Goal: Task Accomplishment & Management: Use online tool/utility

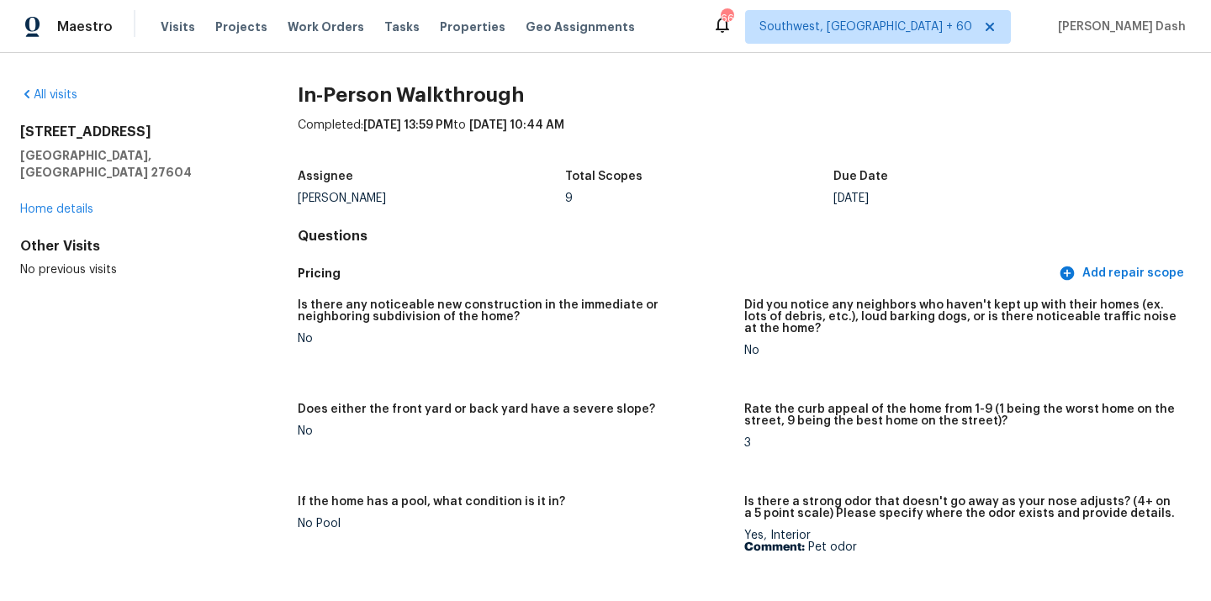
scroll to position [4354, 0]
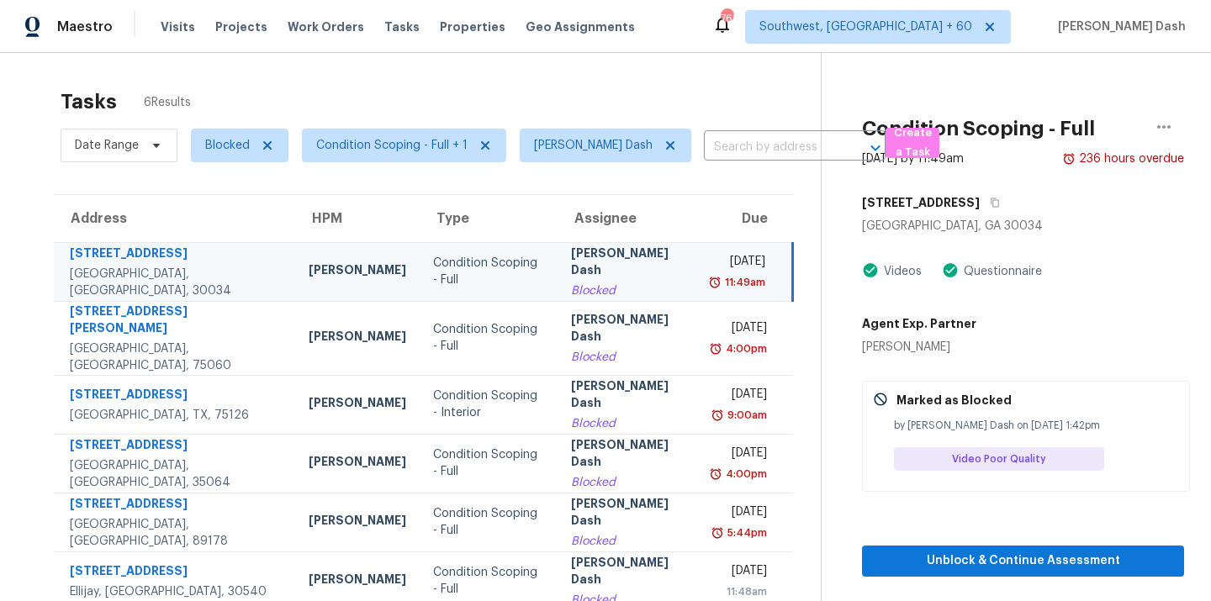
scroll to position [14, 0]
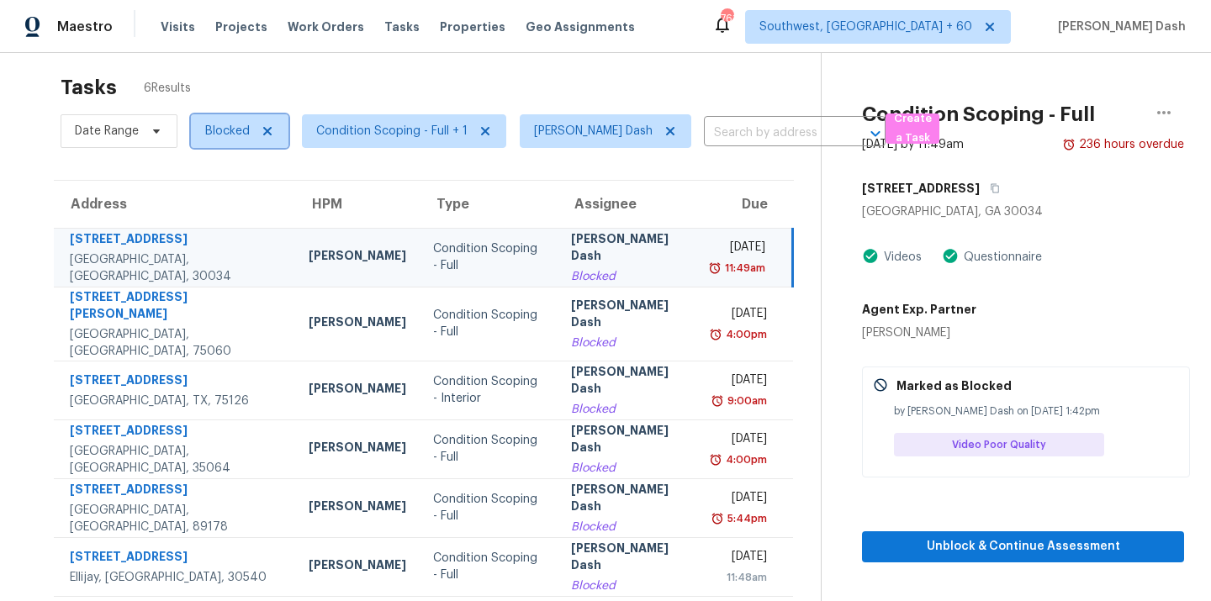
click at [217, 130] on span "Blocked" at bounding box center [227, 131] width 45 height 17
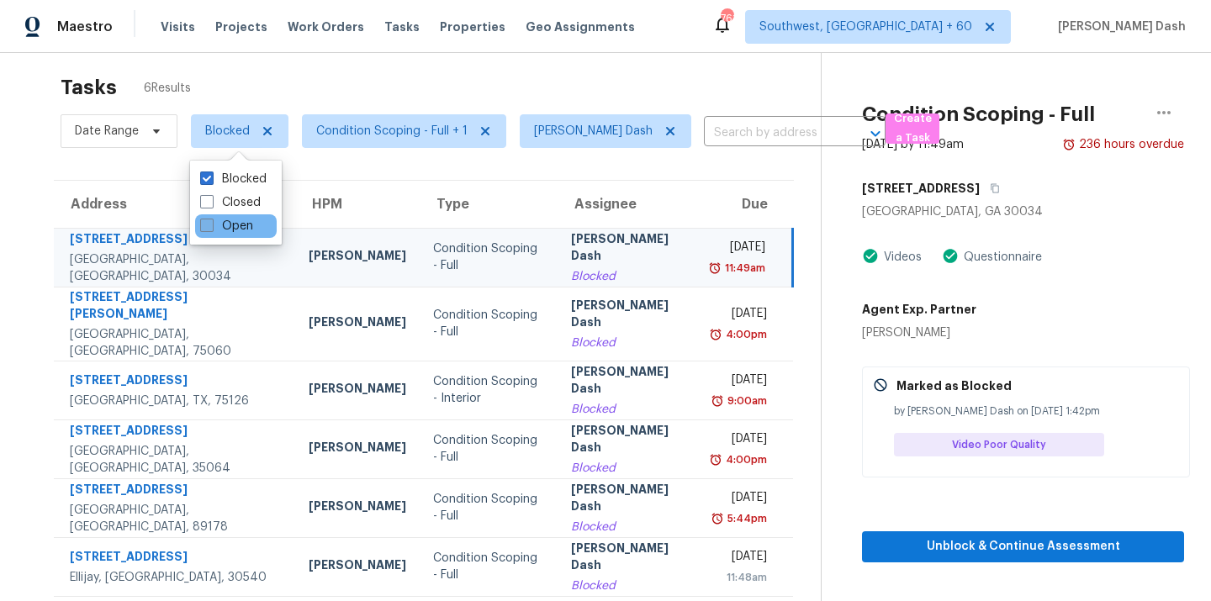
click at [239, 221] on label "Open" at bounding box center [226, 226] width 53 height 17
click at [211, 221] on input "Open" at bounding box center [205, 223] width 11 height 11
checkbox input "true"
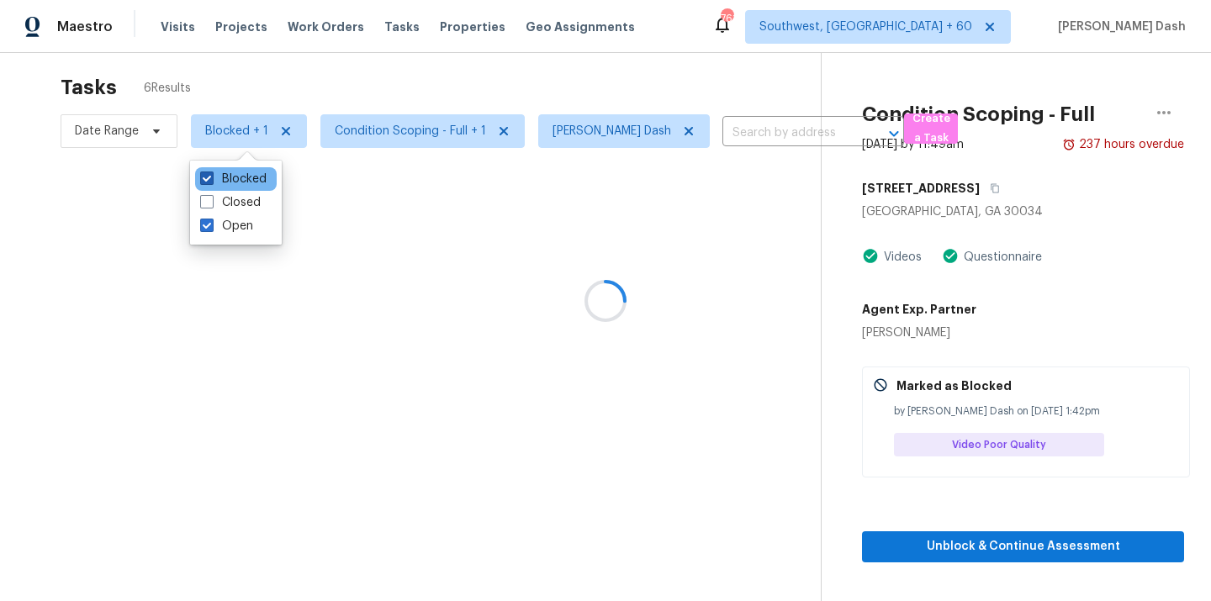
click at [238, 179] on label "Blocked" at bounding box center [233, 179] width 66 height 17
click at [211, 179] on input "Blocked" at bounding box center [205, 176] width 11 height 11
checkbox input "false"
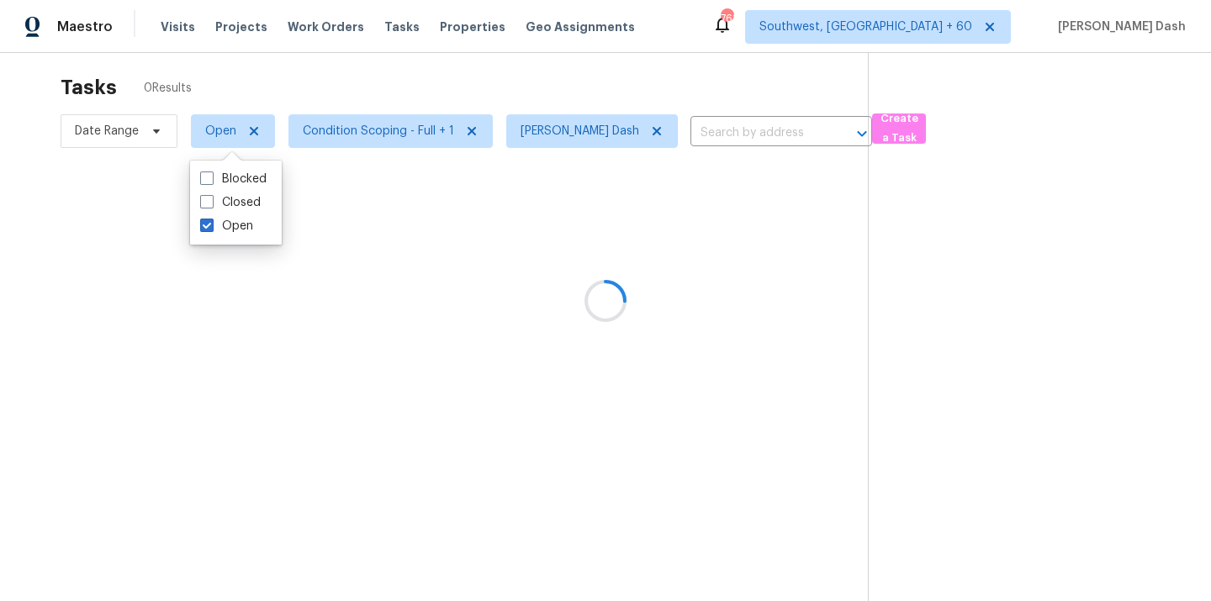
click at [304, 88] on div at bounding box center [605, 300] width 1211 height 601
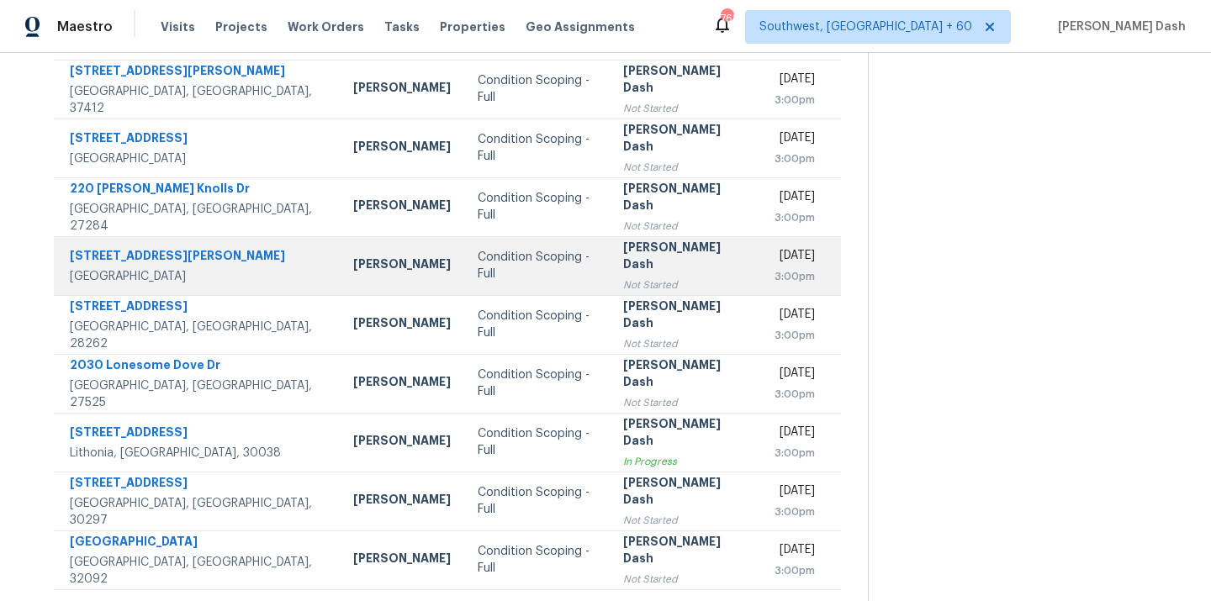
scroll to position [243, 0]
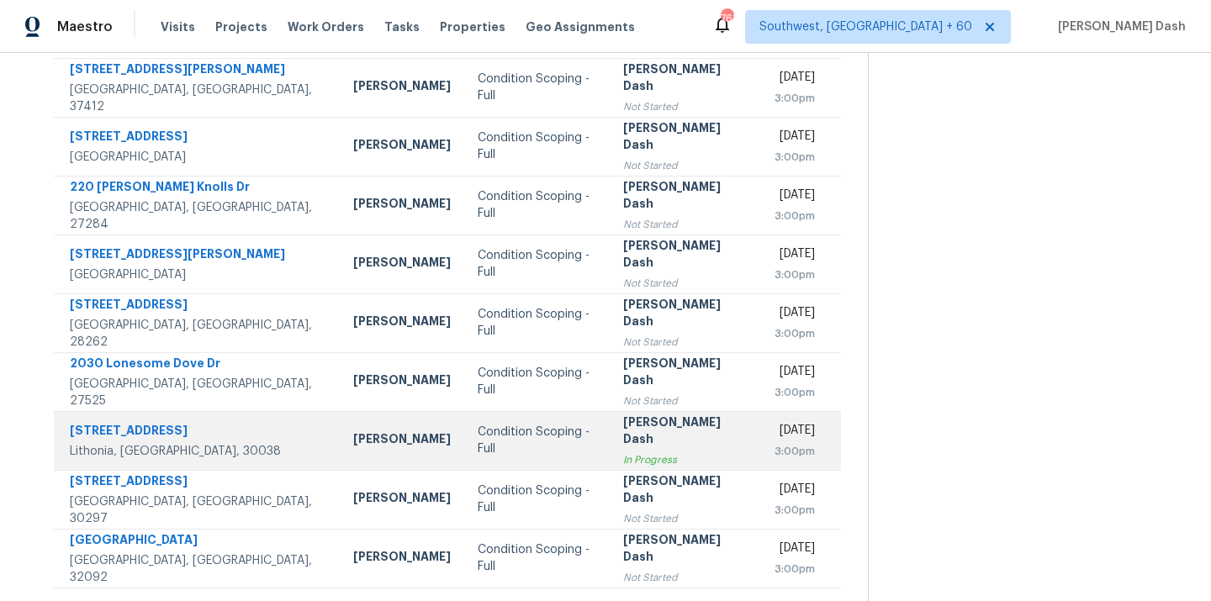
click at [610, 447] on td "Soumya Ranjan Dash In Progress" at bounding box center [685, 440] width 151 height 59
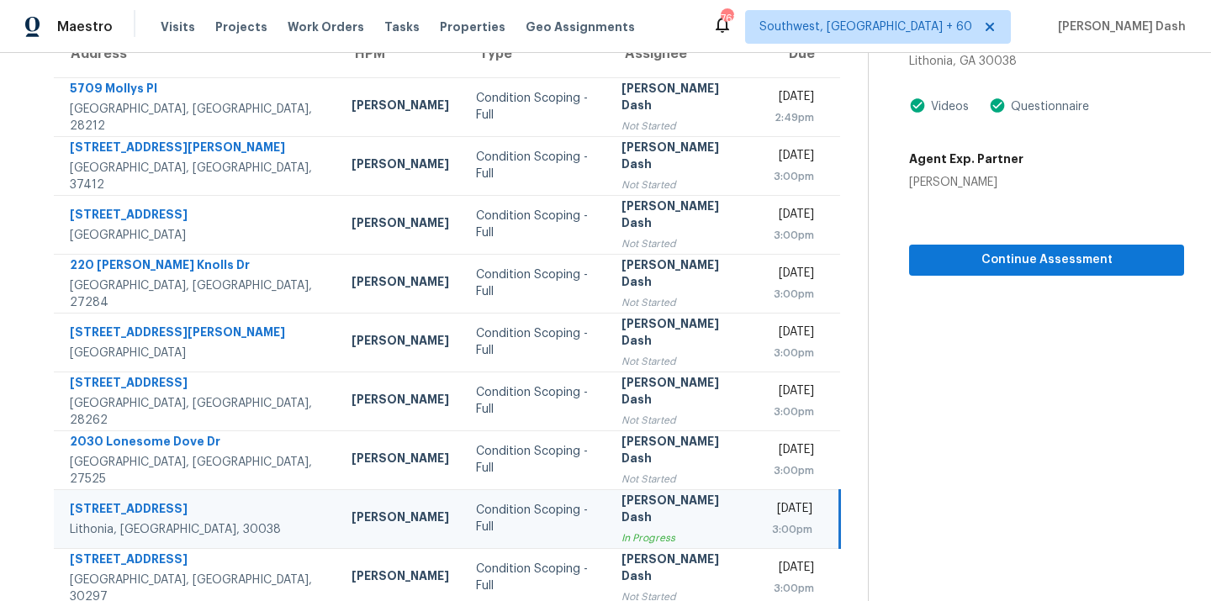
scroll to position [65, 0]
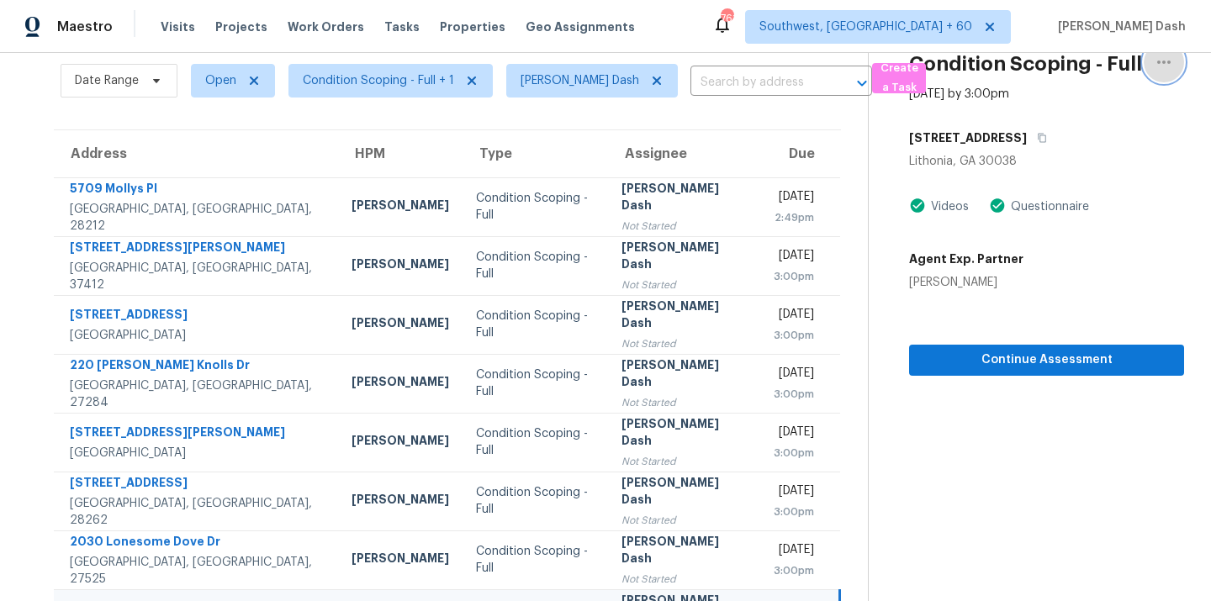
click at [1148, 66] on button "button" at bounding box center [1164, 62] width 40 height 40
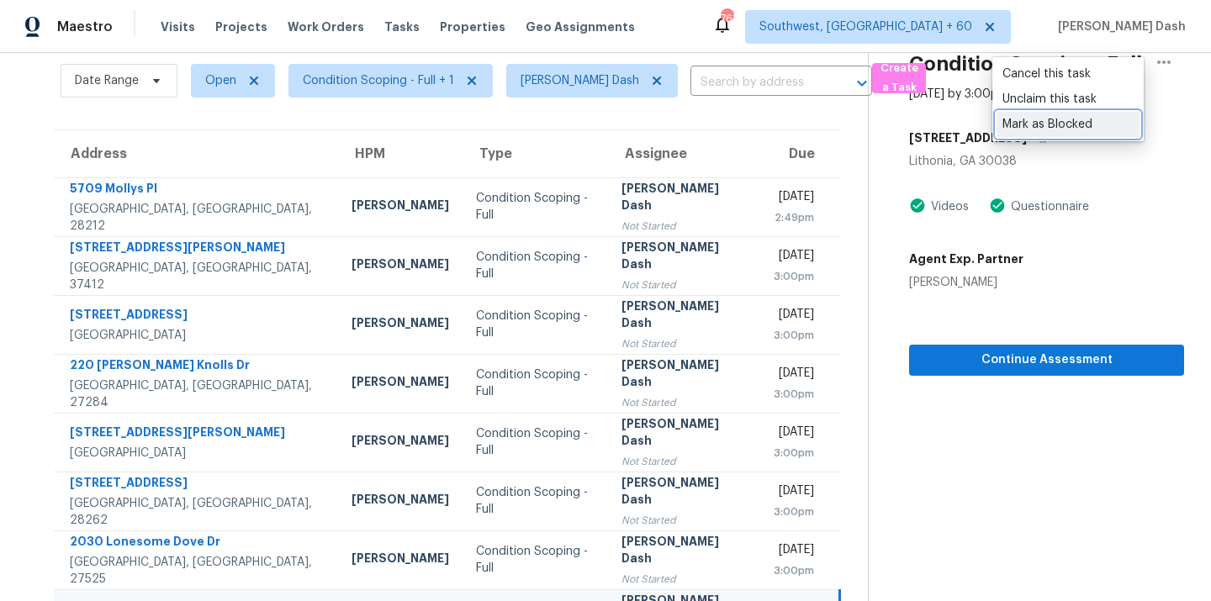
click at [1056, 135] on link "Mark as Blocked" at bounding box center [1068, 124] width 143 height 25
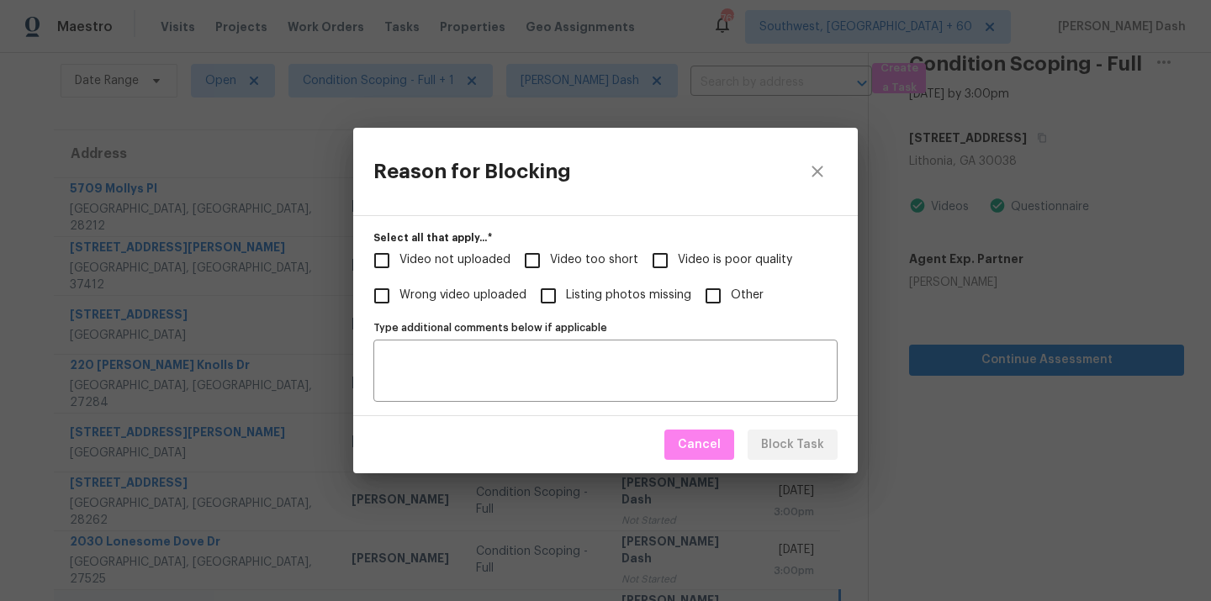
click at [552, 262] on span "Video too short" at bounding box center [594, 260] width 88 height 18
click at [550, 262] on input "Video too short" at bounding box center [532, 260] width 35 height 35
checkbox input "true"
click at [438, 262] on span "Video not uploaded" at bounding box center [455, 260] width 111 height 18
click at [400, 262] on input "Video not uploaded" at bounding box center [381, 260] width 35 height 35
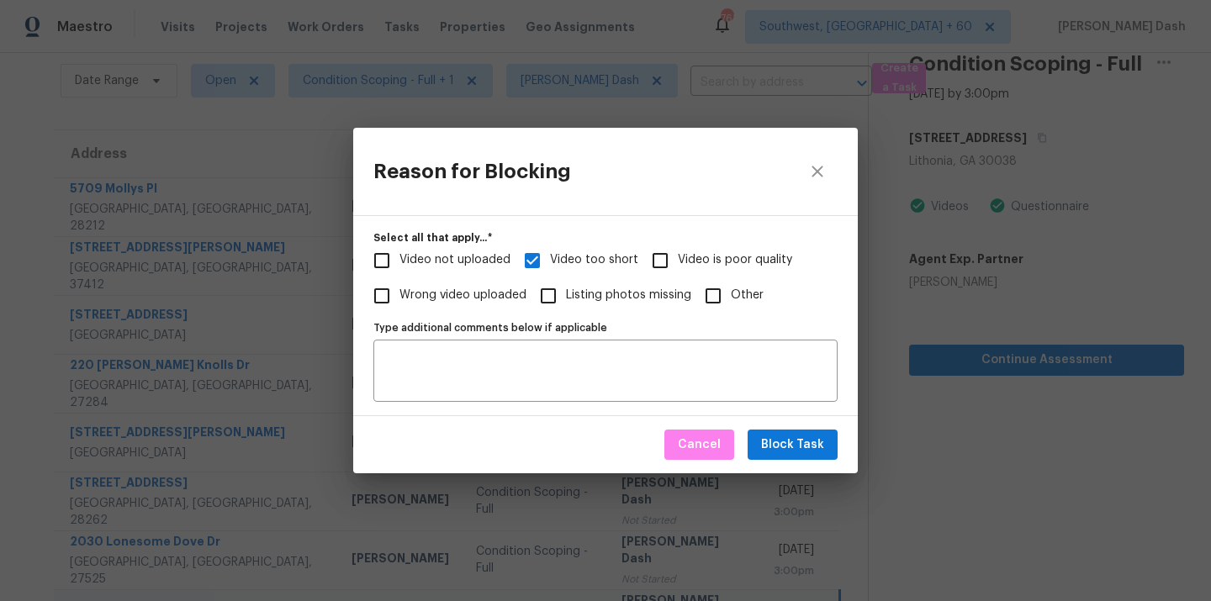
checkbox input "true"
click at [731, 260] on span "Video is poor quality" at bounding box center [735, 260] width 114 height 18
click at [678, 260] on input "Video is poor quality" at bounding box center [660, 260] width 35 height 35
checkbox input "true"
click at [781, 442] on span "Block Task" at bounding box center [792, 445] width 63 height 21
